Goal: Task Accomplishment & Management: Manage account settings

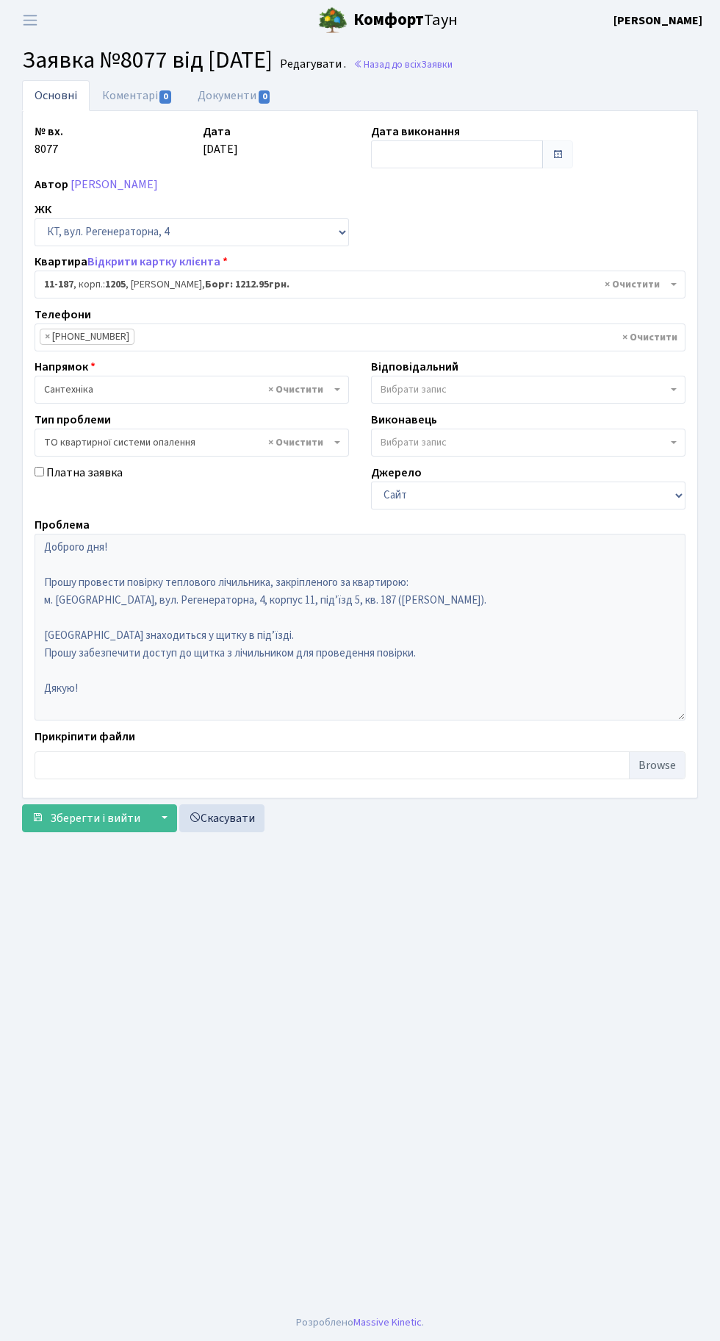
select select "6904"
select select "14"
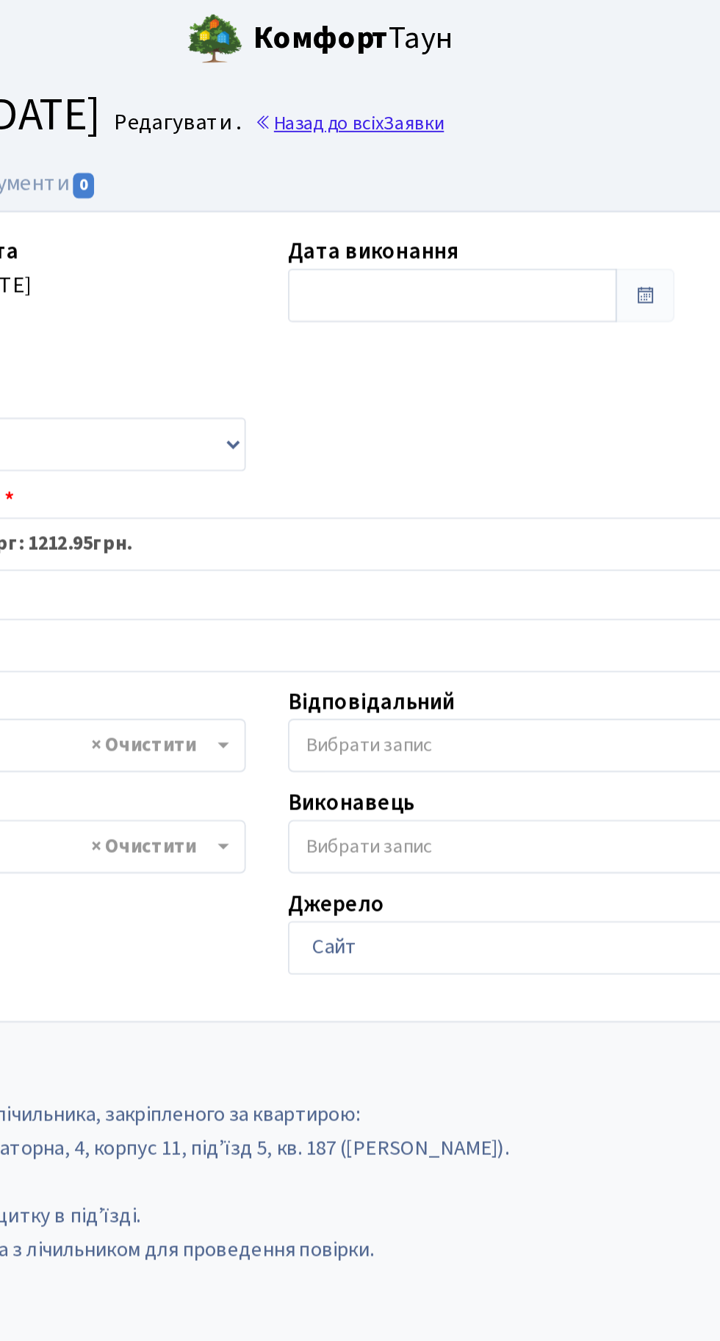
click at [443, 65] on link "Назад до всіх Заявки" at bounding box center [403, 64] width 99 height 14
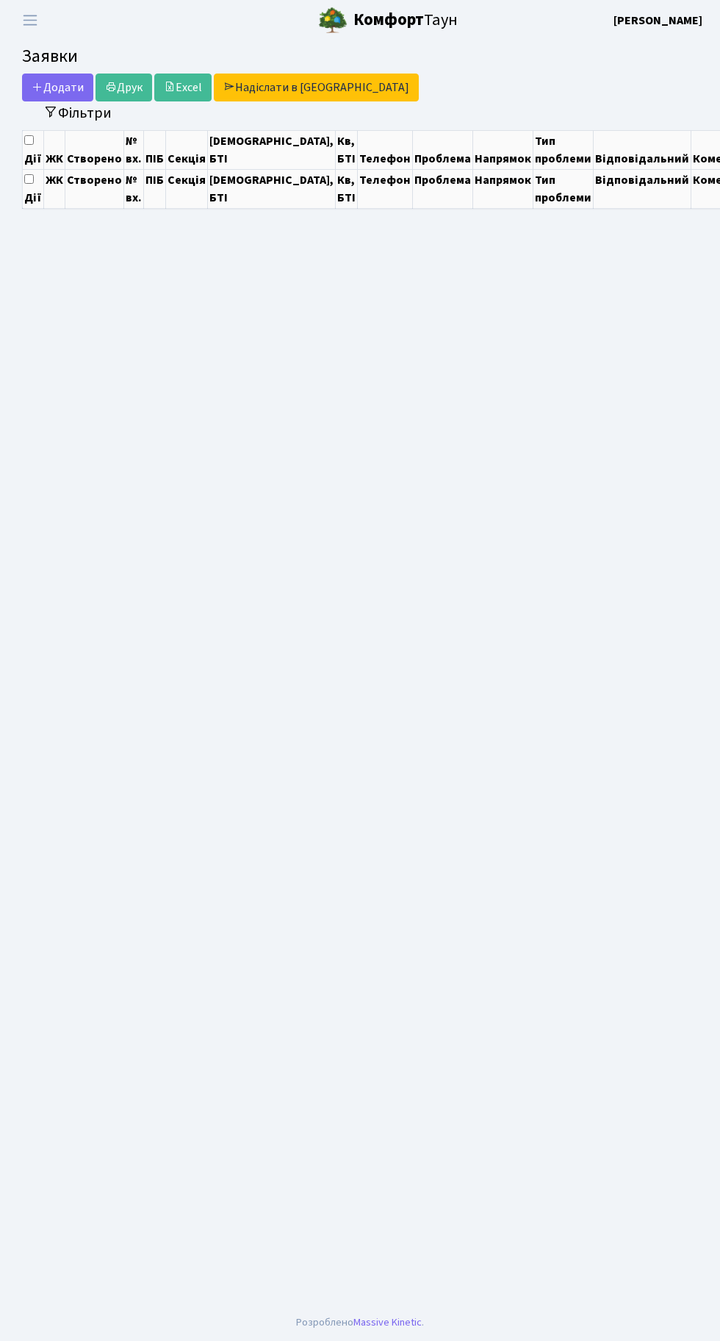
select select "25"
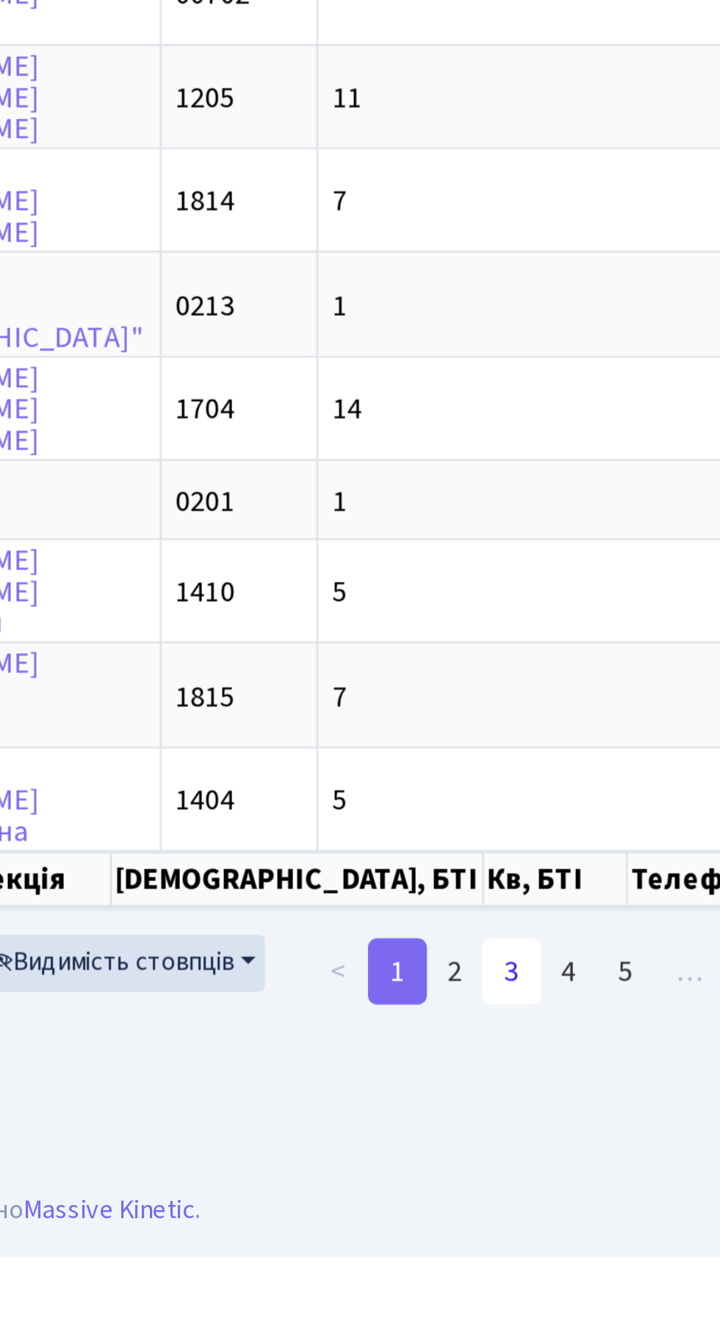
click at [550, 1214] on link "3" at bounding box center [549, 1227] width 24 height 26
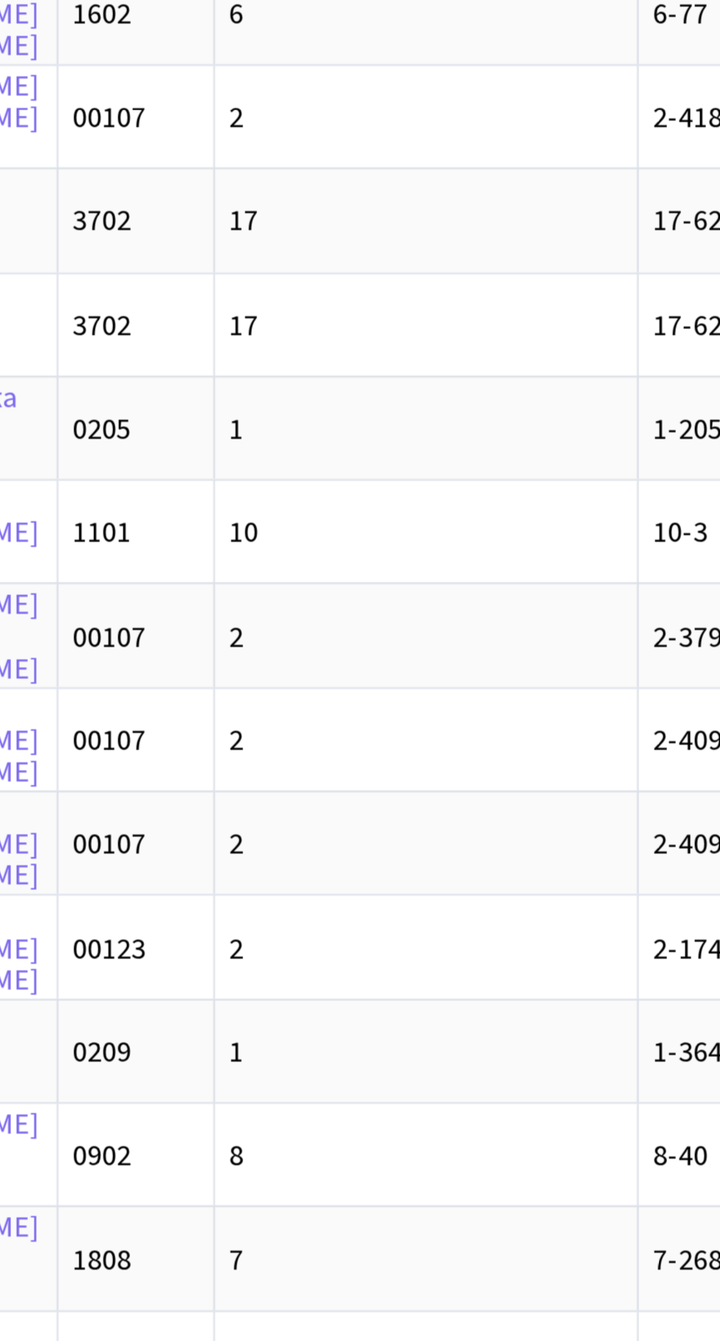
scroll to position [66, 0]
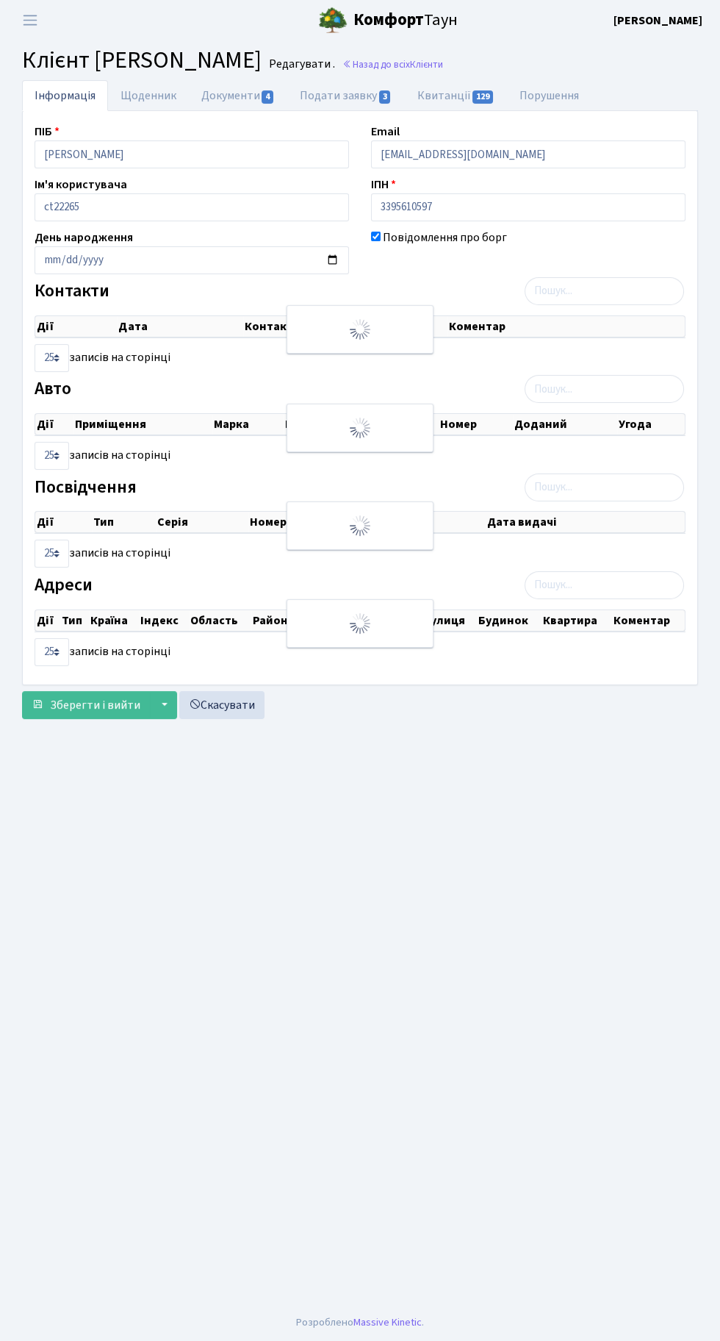
checkbox input "true"
